Goal: Task Accomplishment & Management: Complete application form

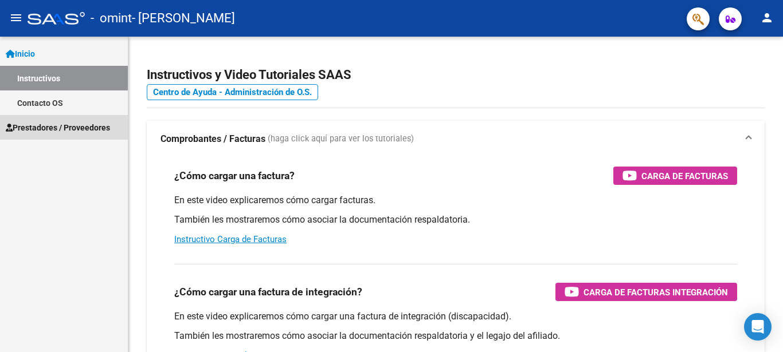
click at [88, 128] on span "Prestadores / Proveedores" at bounding box center [58, 128] width 104 height 13
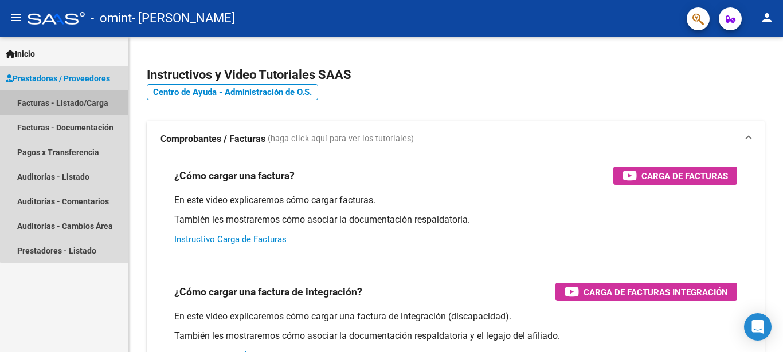
click at [92, 104] on link "Facturas - Listado/Carga" at bounding box center [64, 103] width 128 height 25
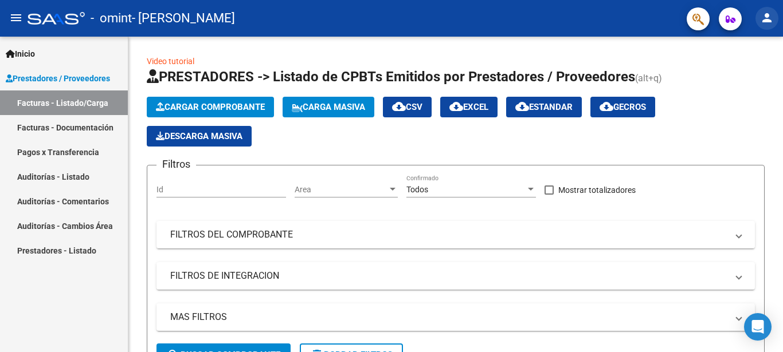
click at [773, 17] on mat-icon "person" at bounding box center [767, 18] width 14 height 14
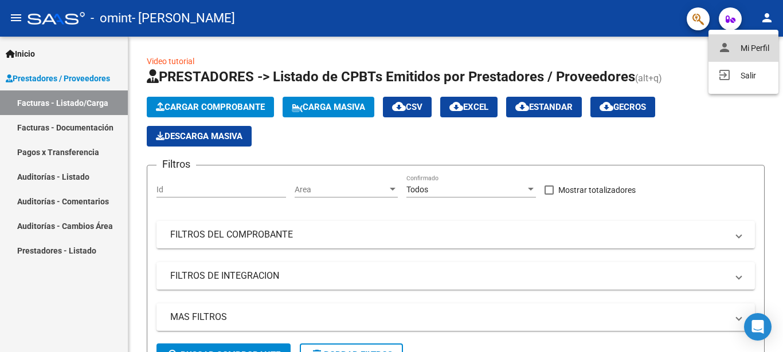
click at [743, 44] on button "person Mi Perfil" at bounding box center [743, 48] width 70 height 28
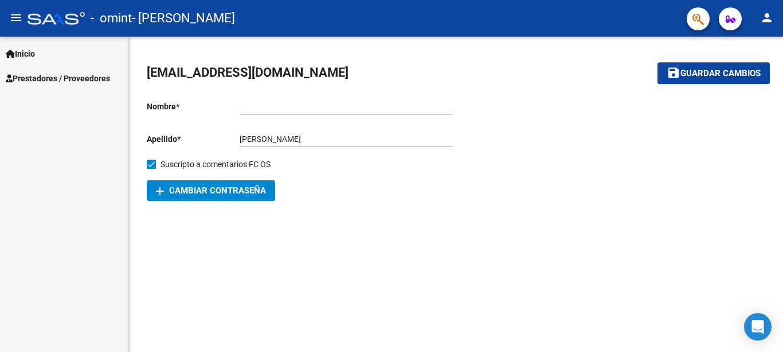
click at [732, 15] on icon "button" at bounding box center [731, 19] width 10 height 9
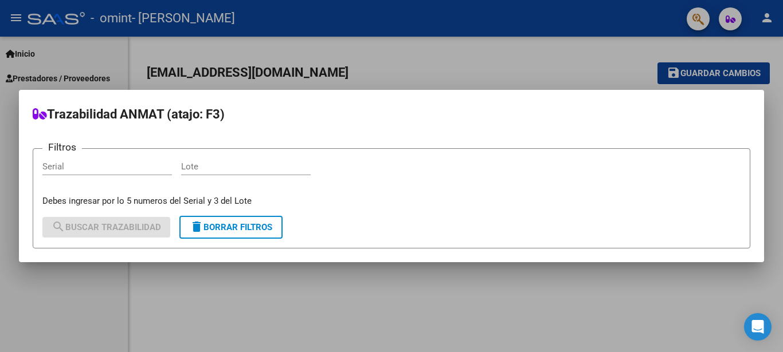
click at [775, 139] on div at bounding box center [391, 176] width 783 height 352
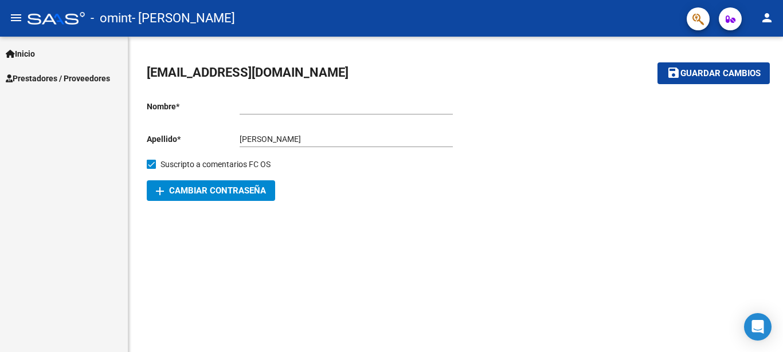
click at [60, 75] on span "Prestadores / Proveedores" at bounding box center [58, 78] width 104 height 13
click at [68, 81] on span "Prestadores / Proveedores" at bounding box center [58, 78] width 104 height 13
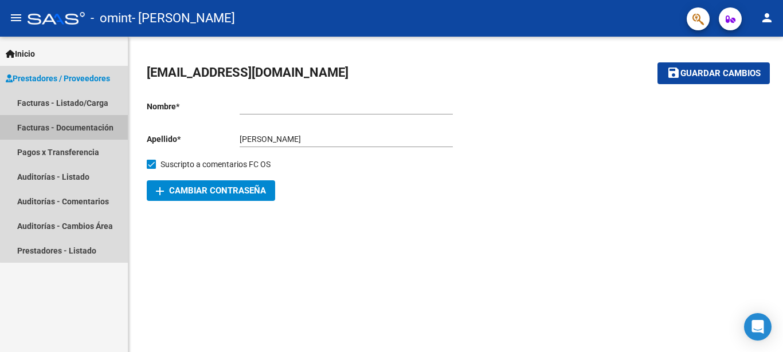
click at [74, 125] on link "Facturas - Documentación" at bounding box center [64, 127] width 128 height 25
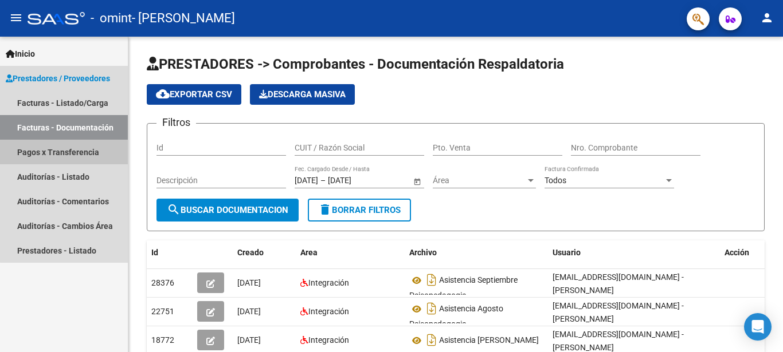
click at [70, 144] on link "Pagos x Transferencia" at bounding box center [64, 152] width 128 height 25
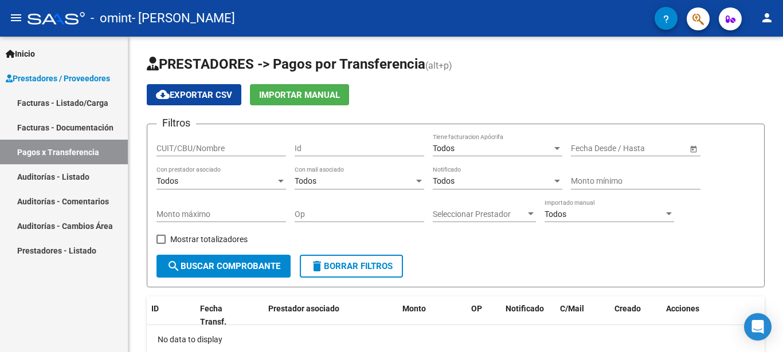
click at [80, 104] on link "Facturas - Listado/Carga" at bounding box center [64, 103] width 128 height 25
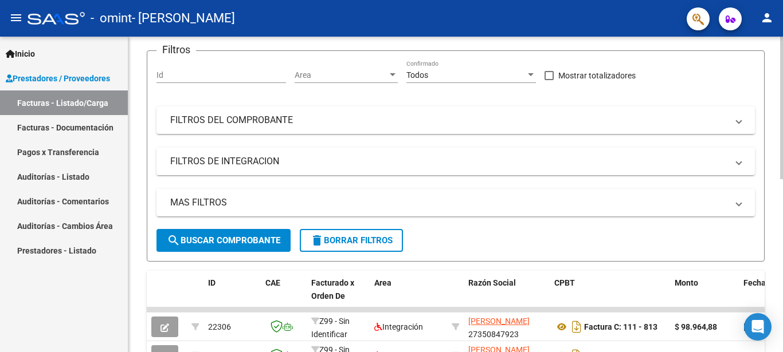
scroll to position [229, 0]
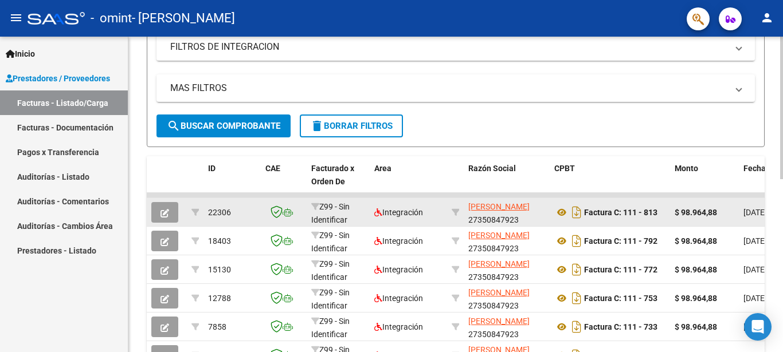
click at [170, 213] on button "button" at bounding box center [164, 212] width 27 height 21
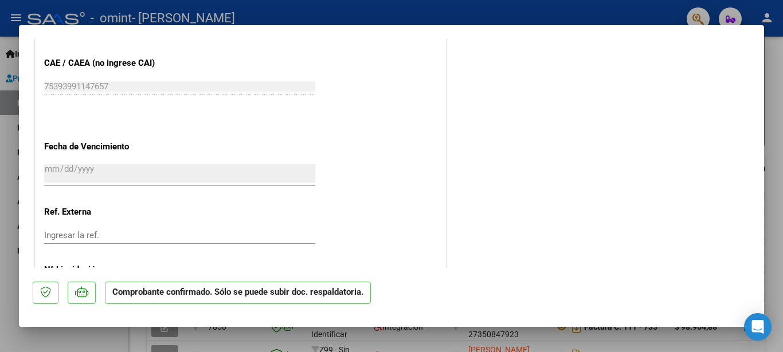
scroll to position [859, 0]
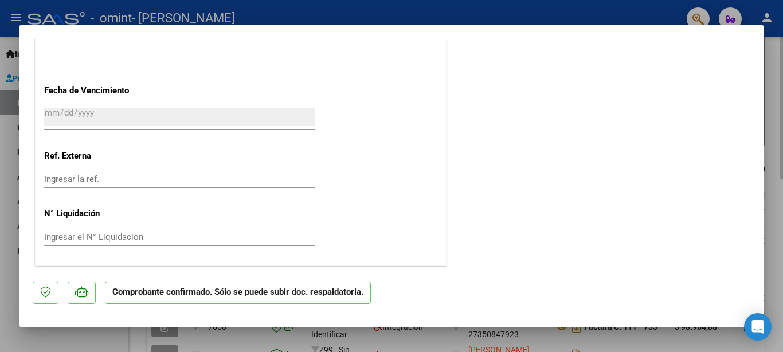
click at [775, 121] on div at bounding box center [391, 176] width 783 height 352
type input "$ 0,00"
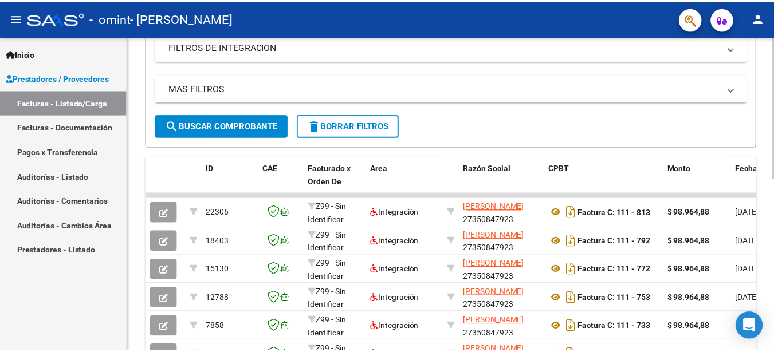
scroll to position [0, 0]
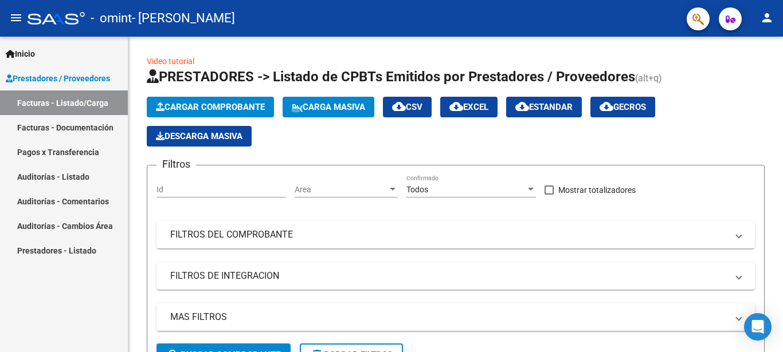
click at [765, 18] on mat-icon "person" at bounding box center [767, 18] width 14 height 14
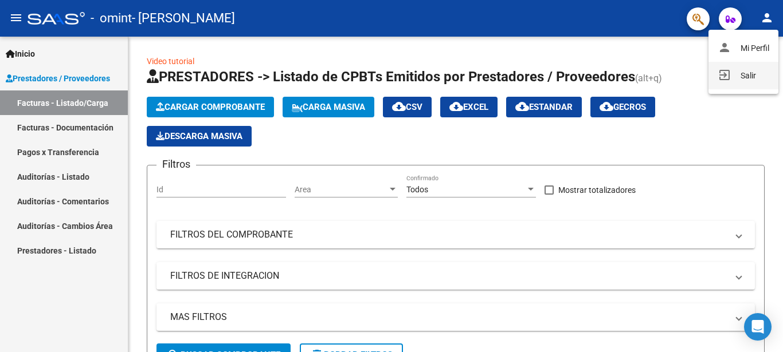
click at [739, 73] on button "exit_to_app Salir" at bounding box center [743, 76] width 70 height 28
